Goal: Task Accomplishment & Management: Manage account settings

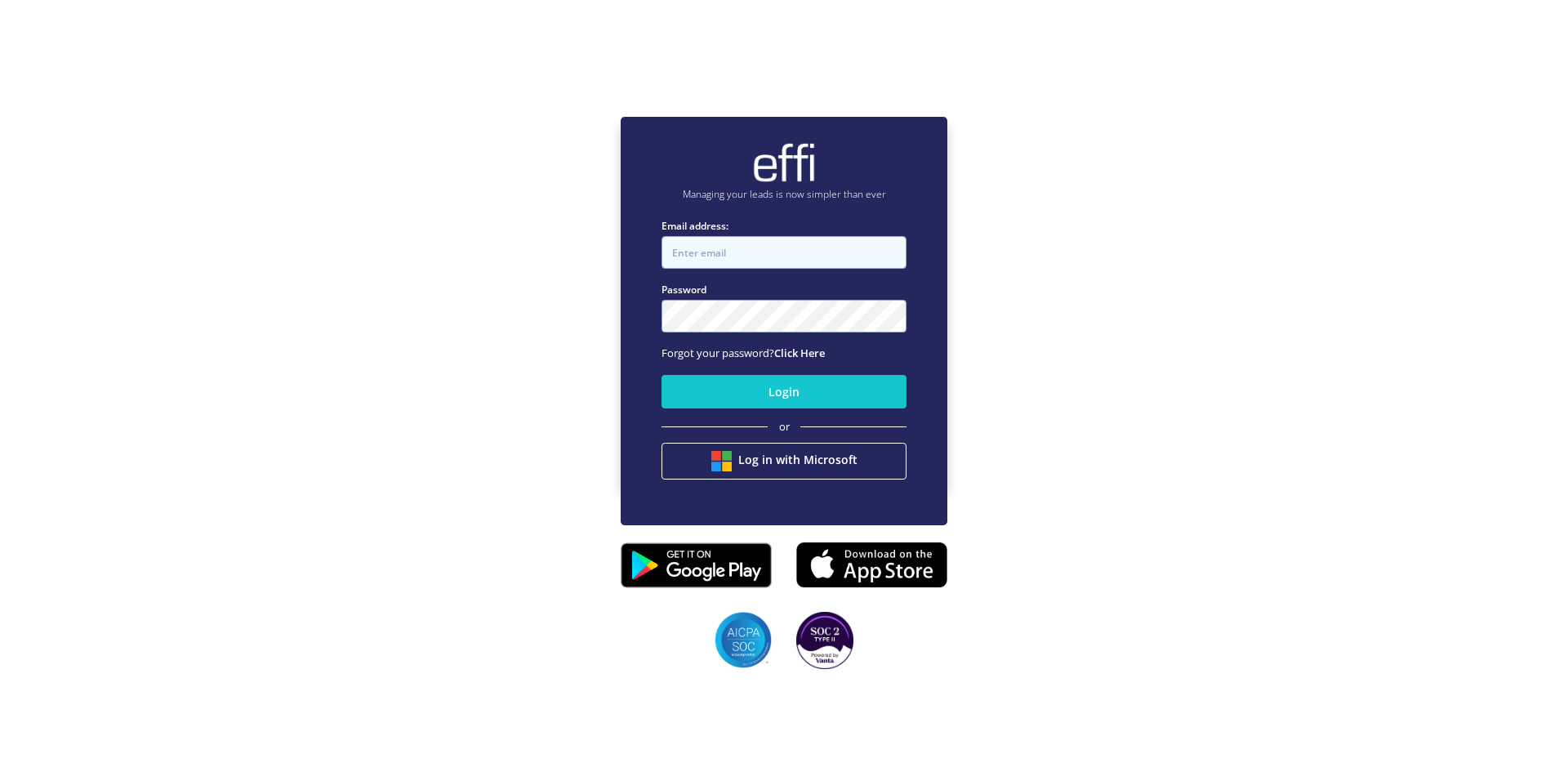
click at [716, 247] on input "Email address:" at bounding box center [784, 252] width 245 height 33
click at [716, 247] on input "Email address:" at bounding box center [784, 252] width 245 height 33
click at [716, 242] on input "Email address:" at bounding box center [784, 252] width 245 height 33
type input "[PERSON_NAME][EMAIL_ADDRESS][PERSON_NAME][DOMAIN_NAME]"
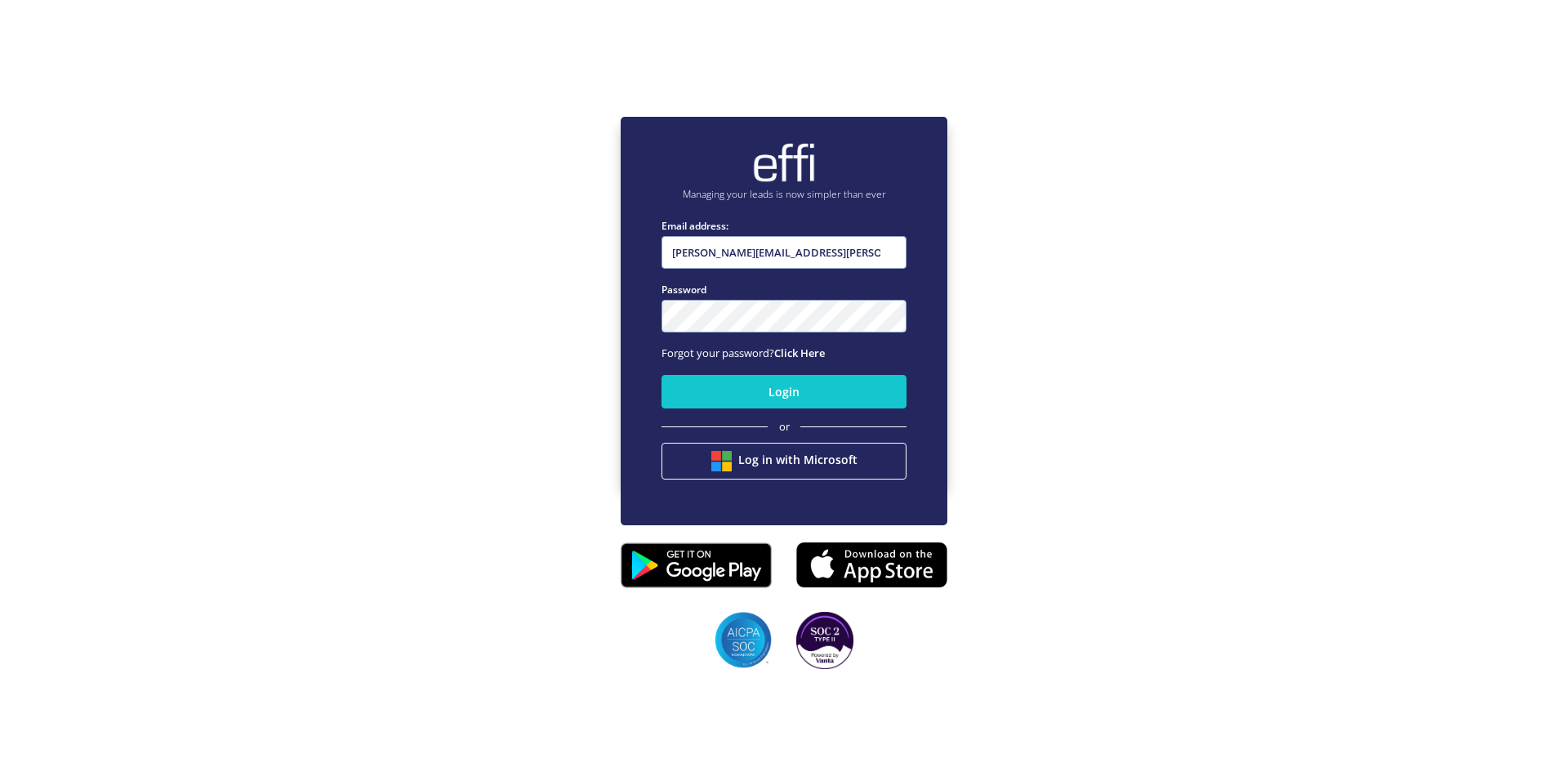
click at [662, 375] on button "Login" at bounding box center [784, 391] width 245 height 34
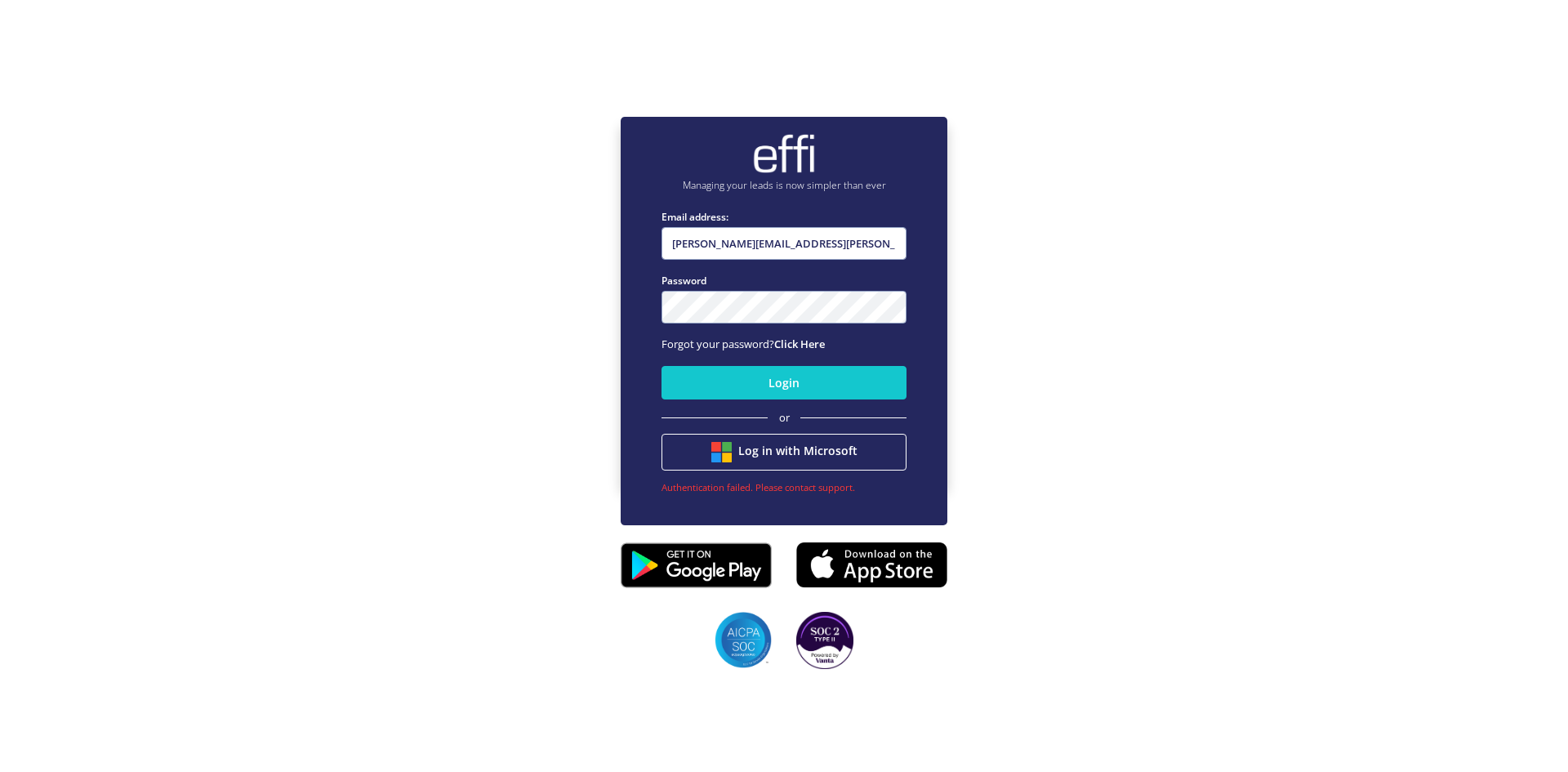
click at [662, 366] on button "Login" at bounding box center [784, 382] width 245 height 34
click at [525, 354] on div "Managing your leads is now simpler than ever Email address: [PERSON_NAME][EMAIL…" at bounding box center [784, 300] width 1568 height 772
